Goal: Information Seeking & Learning: Learn about a topic

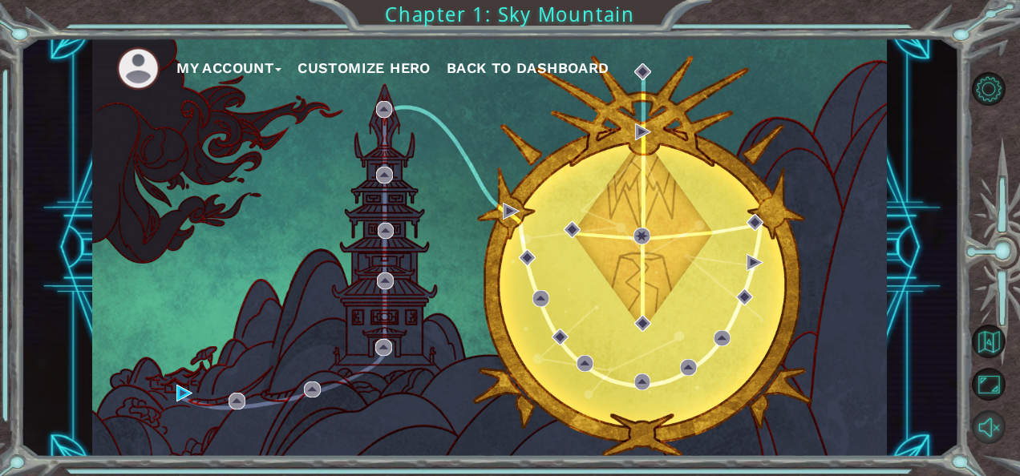
click at [989, 434] on button "Unmute" at bounding box center [989, 427] width 34 height 34
click at [648, 240] on img at bounding box center [641, 236] width 17 height 17
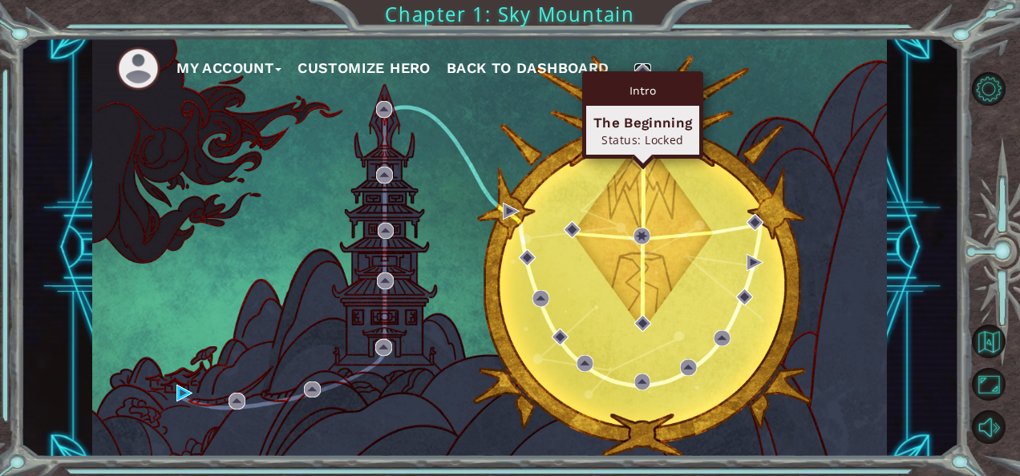
click at [643, 71] on img at bounding box center [642, 71] width 17 height 17
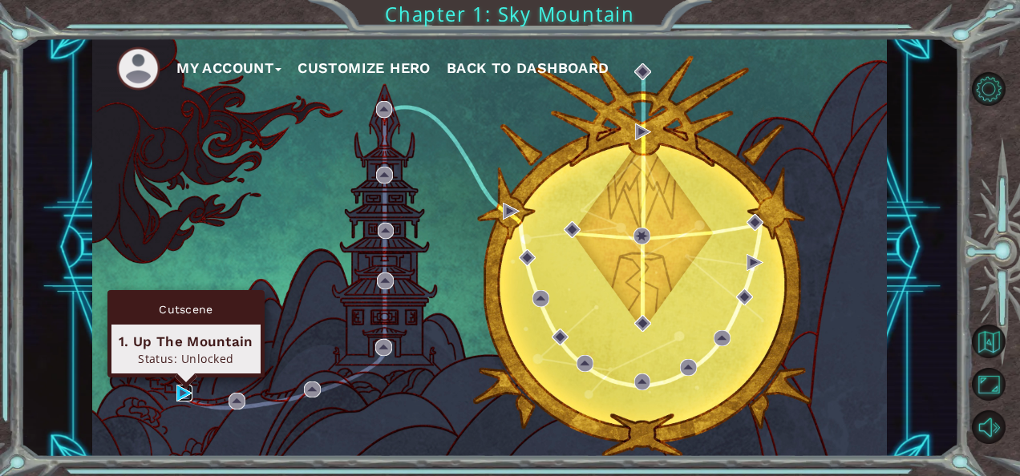
click at [183, 397] on img at bounding box center [184, 393] width 17 height 17
